Goal: Navigation & Orientation: Find specific page/section

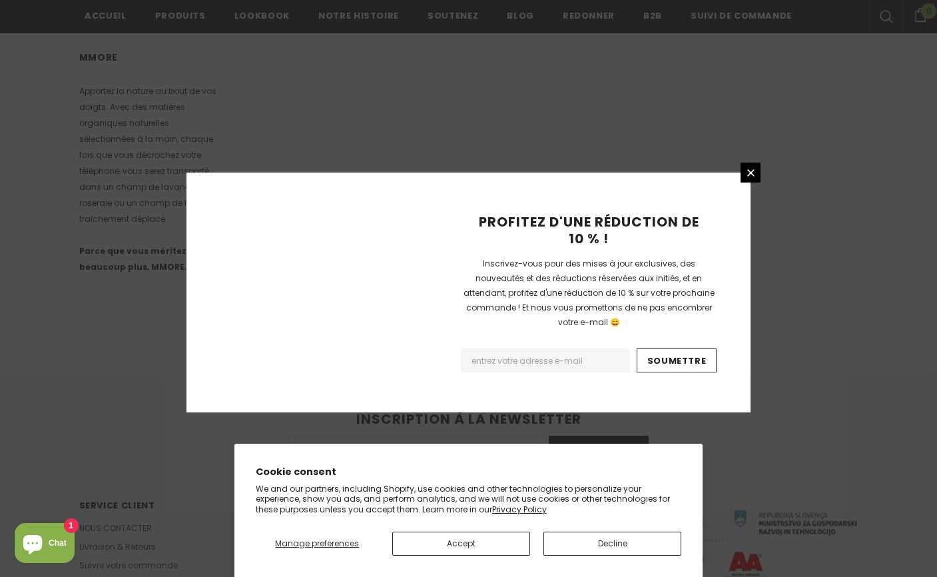
scroll to position [821, 0]
